Goal: Task Accomplishment & Management: Complete application form

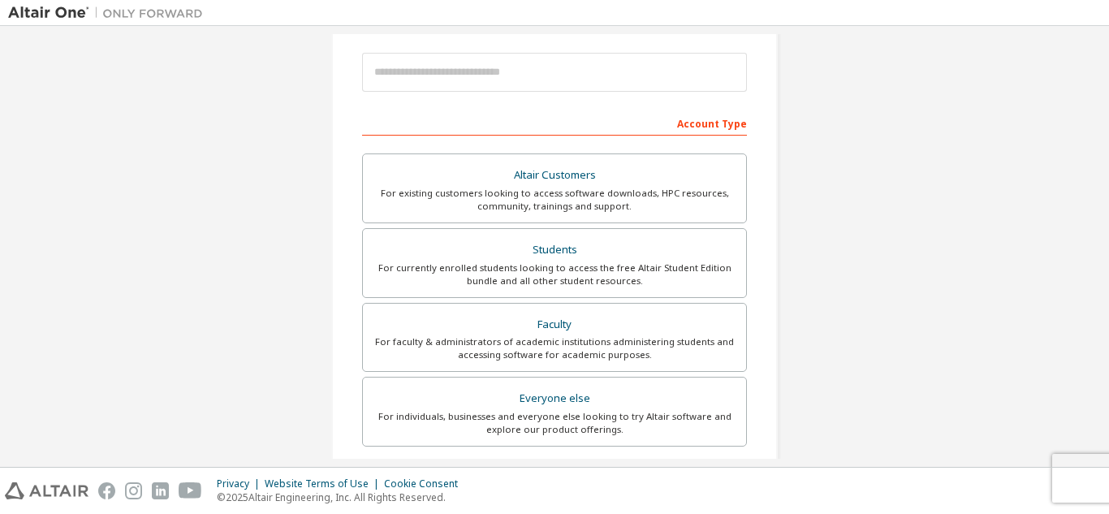
scroll to position [183, 0]
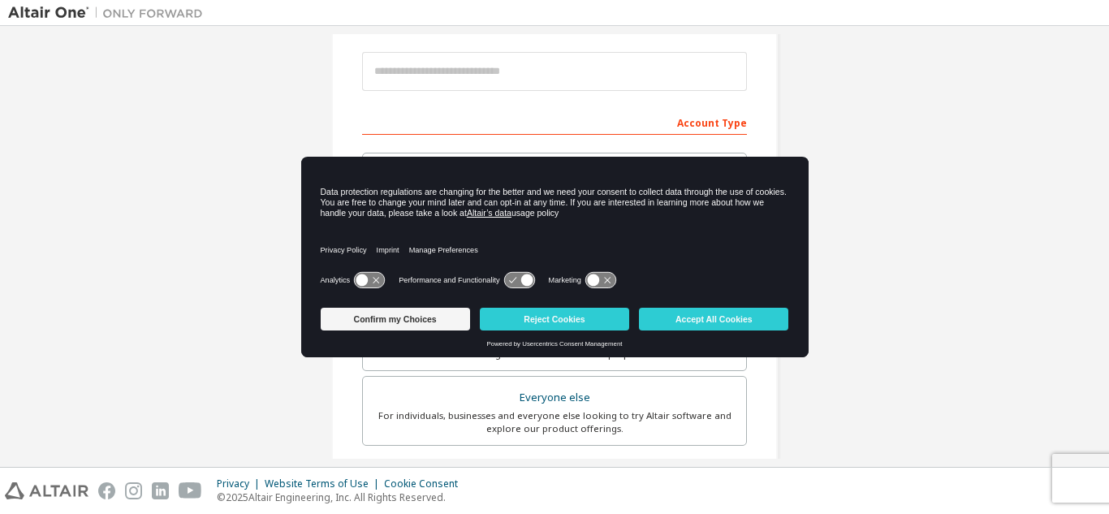
click at [899, 299] on div "Create an Altair One Account For Free Trials, Licenses, Downloads, Learning & D…" at bounding box center [554, 281] width 1093 height 860
click at [737, 317] on button "Accept All Cookies" at bounding box center [713, 319] width 149 height 23
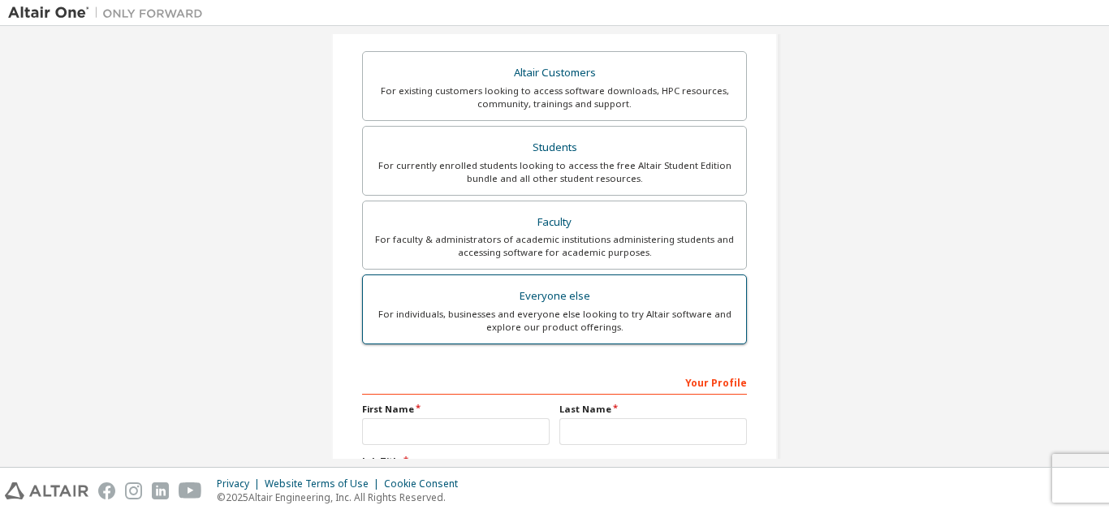
scroll to position [286, 0]
click at [643, 319] on div "For individuals, businesses and everyone else looking to try Altair software an…" at bounding box center [555, 320] width 364 height 26
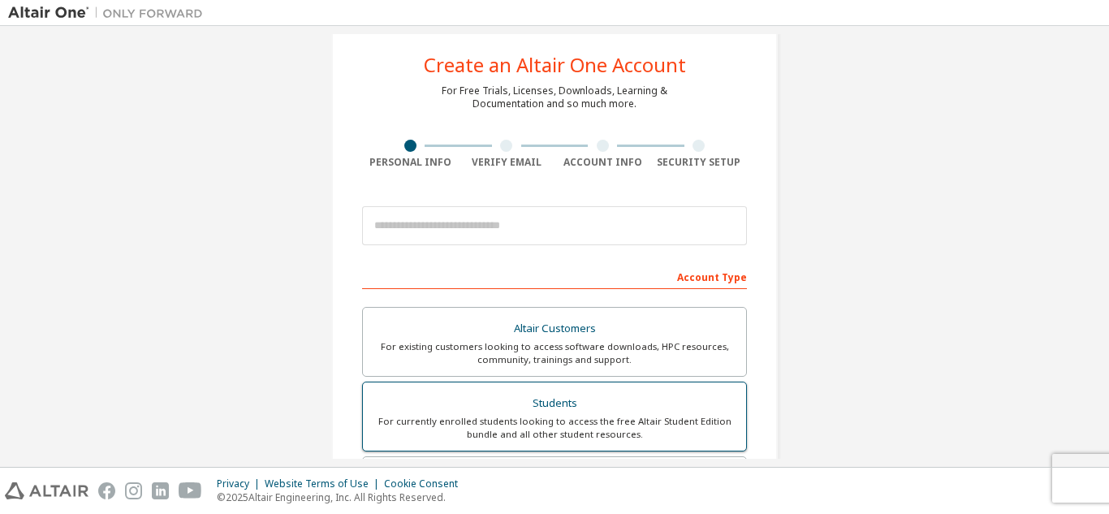
scroll to position [0, 0]
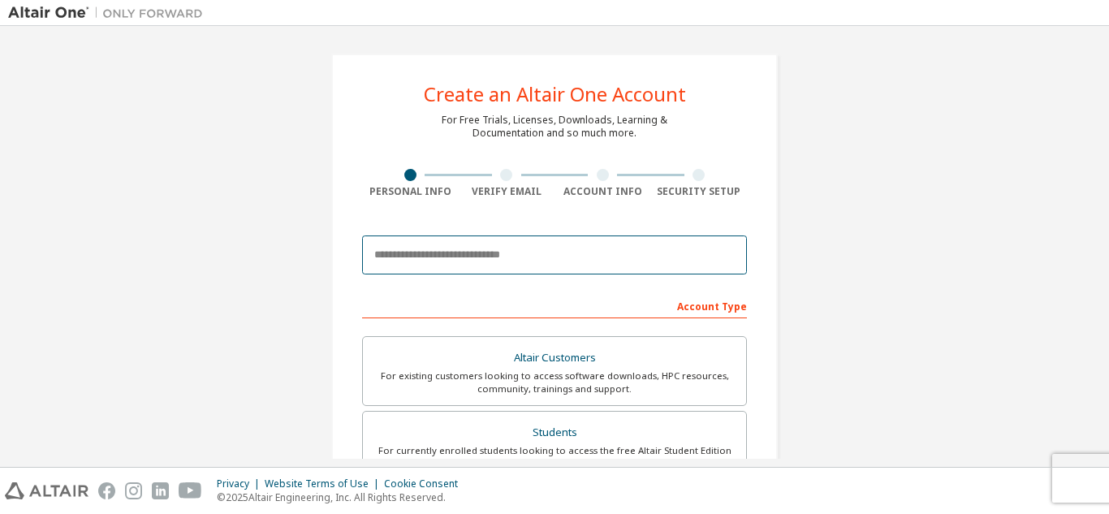
click at [501, 263] on input "email" at bounding box center [554, 254] width 385 height 39
type input "**********"
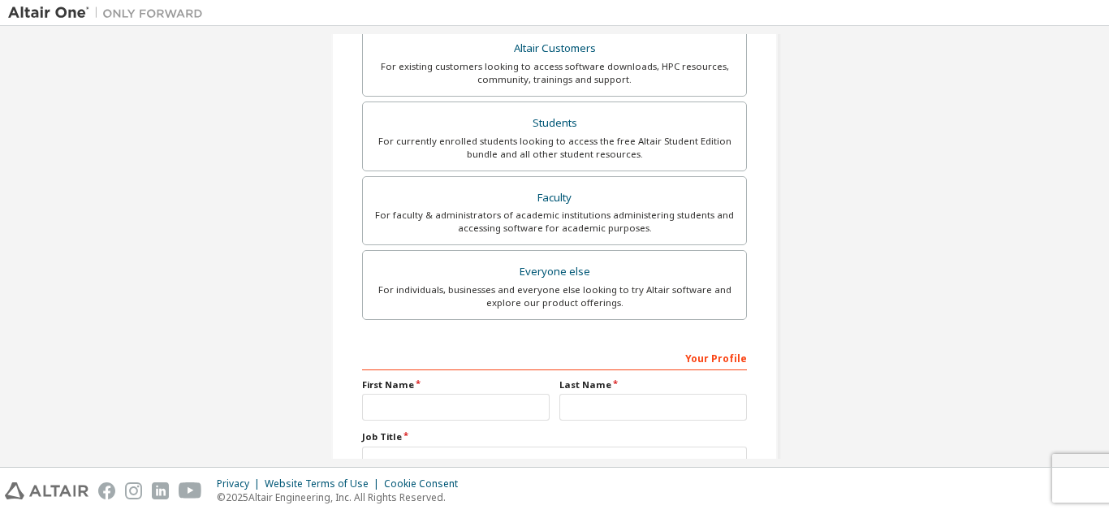
scroll to position [435, 0]
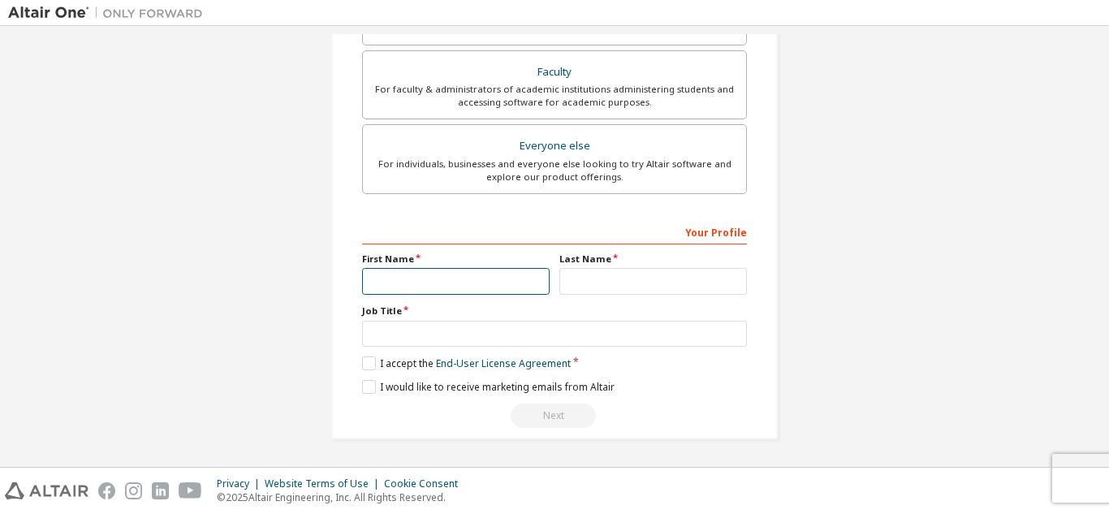
click at [472, 277] on input "text" at bounding box center [456, 281] width 188 height 27
type input "*"
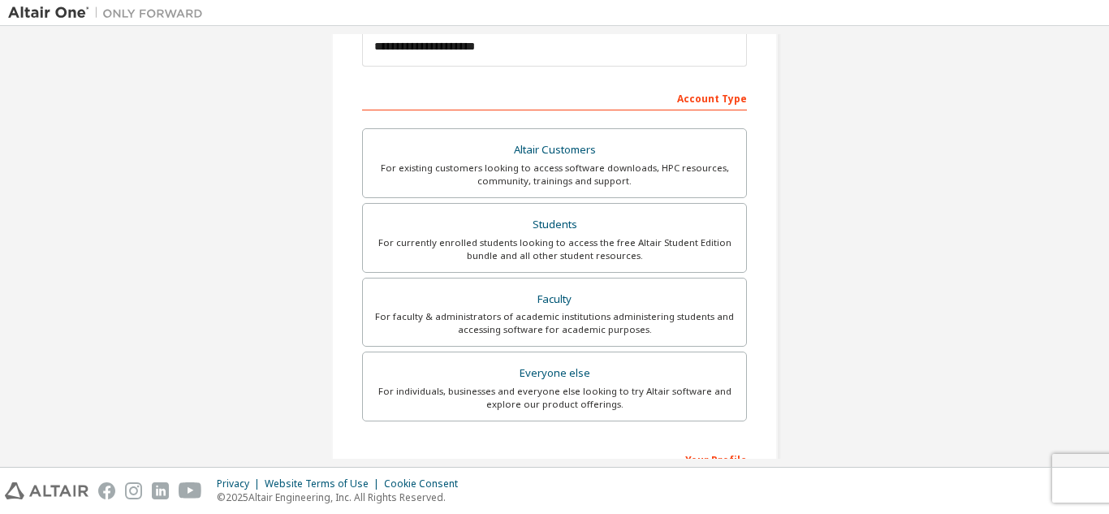
scroll to position [0, 0]
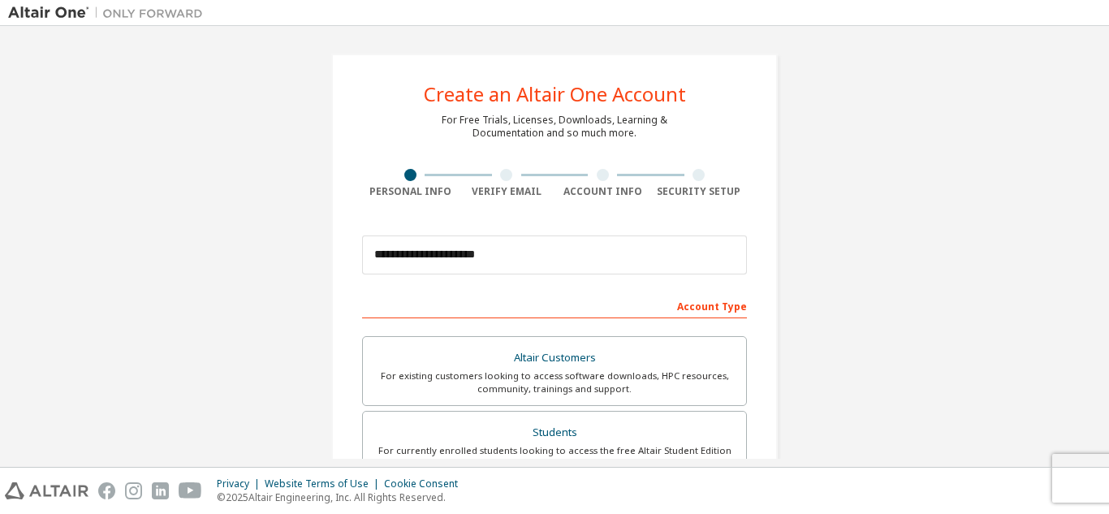
type input "******"
